Goal: Task Accomplishment & Management: Use online tool/utility

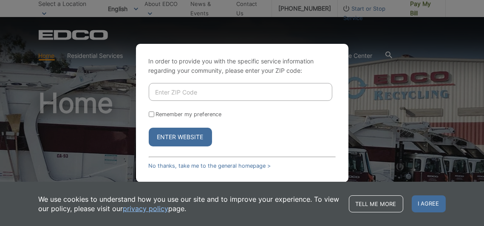
click at [182, 93] on input "Enter ZIP Code" at bounding box center [241, 92] width 184 height 18
type input "91902"
click at [149, 127] on button "Enter Website" at bounding box center [180, 136] width 63 height 19
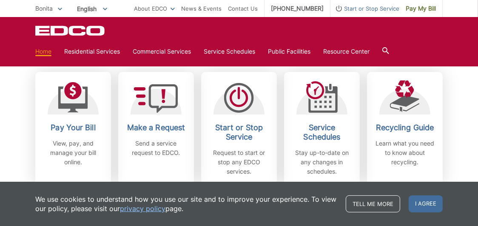
scroll to position [255, 0]
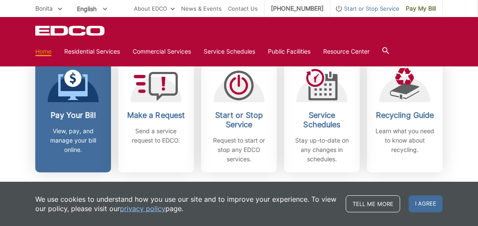
click at [74, 133] on p "View, pay, and manage your bill online." at bounding box center [73, 140] width 63 height 28
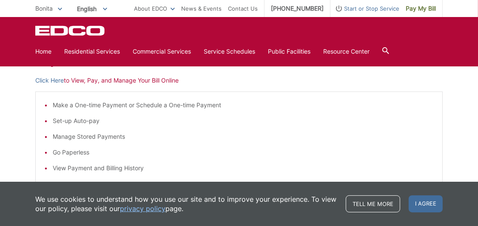
scroll to position [127, 0]
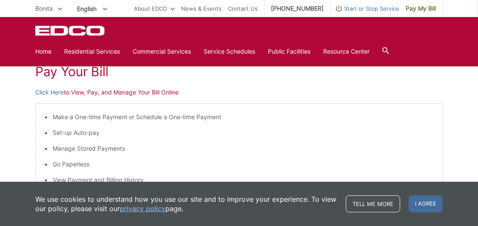
click at [85, 91] on p "Click Here to View, Pay, and Manage Your Bill Online" at bounding box center [238, 92] width 407 height 9
click at [54, 92] on link "Click Here" at bounding box center [49, 92] width 28 height 9
